Goal: Task Accomplishment & Management: Use online tool/utility

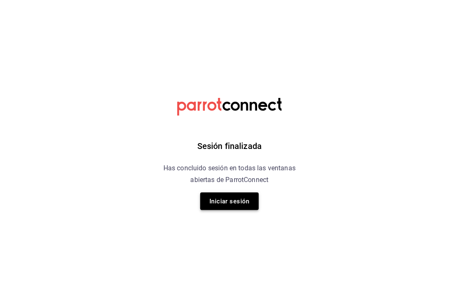
click at [251, 203] on button "Iniciar sesión" at bounding box center [229, 201] width 59 height 18
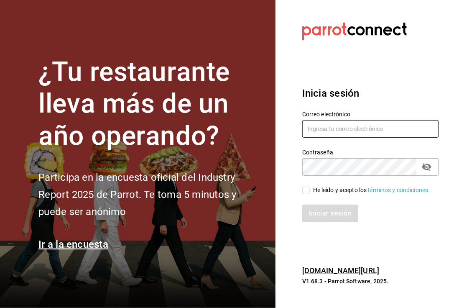
type input "[EMAIL_ADDRESS][DOMAIN_NAME]"
click at [305, 188] on input "He leído y acepto los Términos y condiciones." at bounding box center [307, 191] width 8 height 8
checkbox input "true"
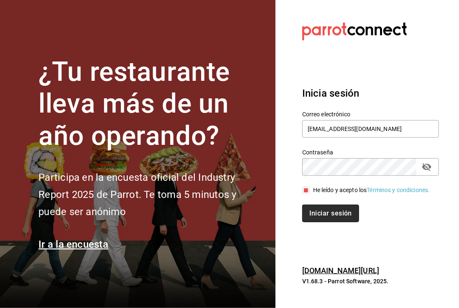
click at [336, 217] on button "Iniciar sesión" at bounding box center [331, 214] width 57 height 18
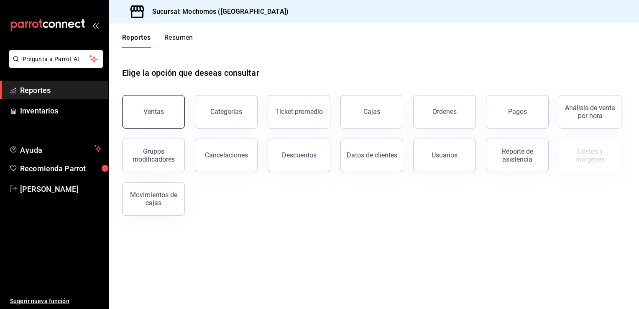
click at [161, 100] on button "Ventas" at bounding box center [153, 111] width 63 height 33
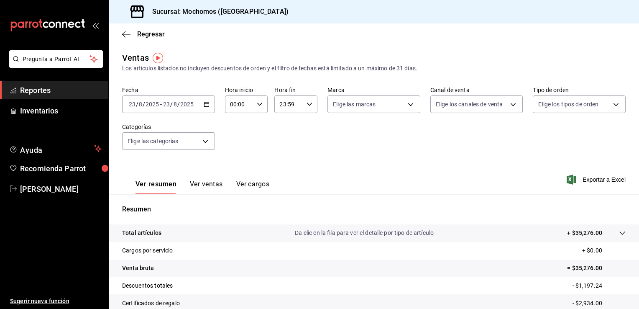
click at [205, 103] on icon "button" at bounding box center [207, 104] width 6 height 6
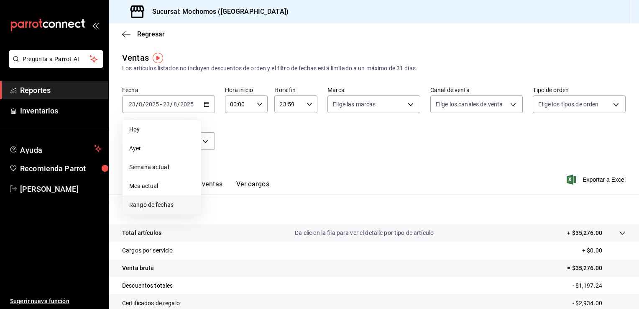
click at [143, 202] on span "Rango de fechas" at bounding box center [161, 204] width 65 height 9
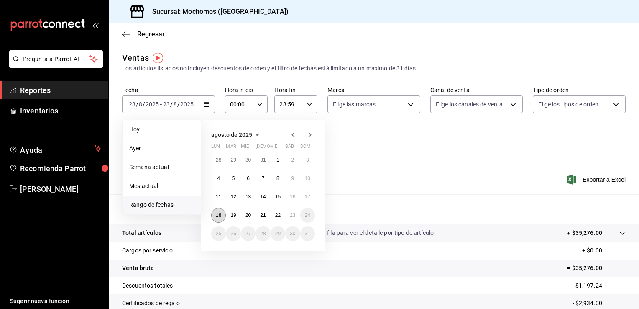
click at [218, 215] on abbr "18" at bounding box center [218, 215] width 5 height 6
click at [296, 212] on button "23" at bounding box center [292, 215] width 15 height 15
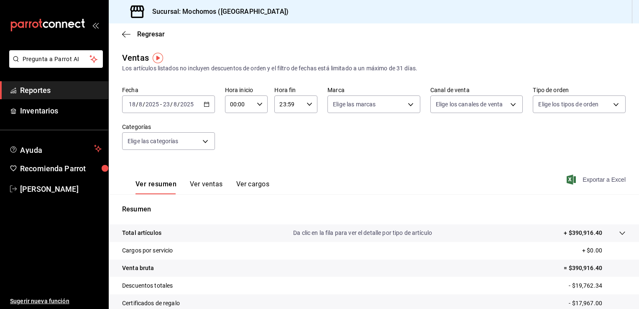
click at [459, 179] on span "Exportar a Excel" at bounding box center [597, 179] width 57 height 10
